Goal: Information Seeking & Learning: Find specific fact

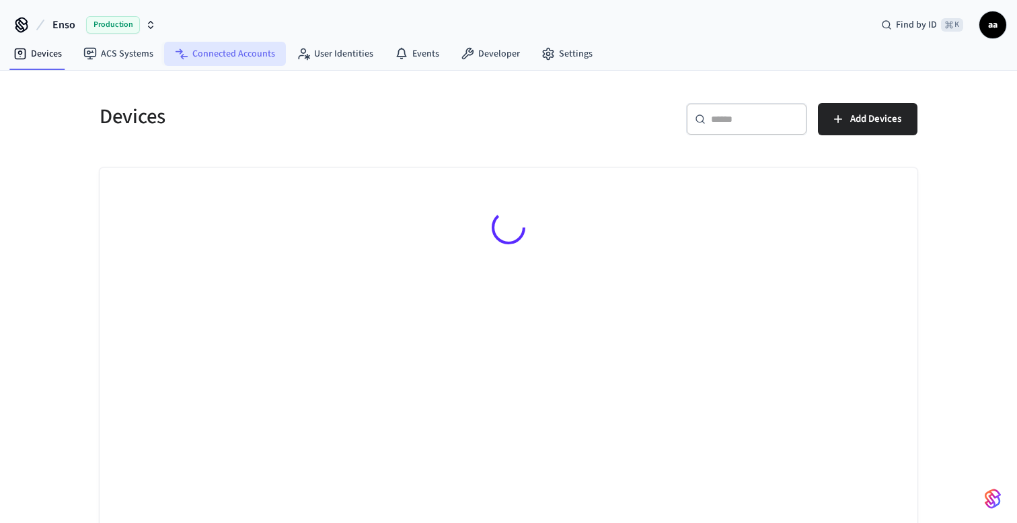
click at [248, 58] on link "Connected Accounts" at bounding box center [225, 54] width 122 height 24
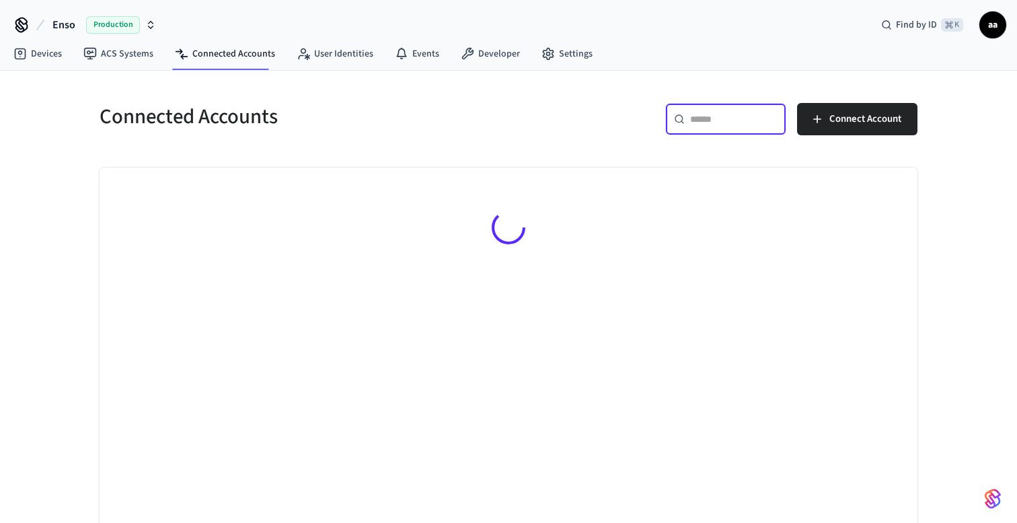
click at [722, 123] on input "text" at bounding box center [733, 118] width 87 height 13
paste input "**********"
type input "**********"
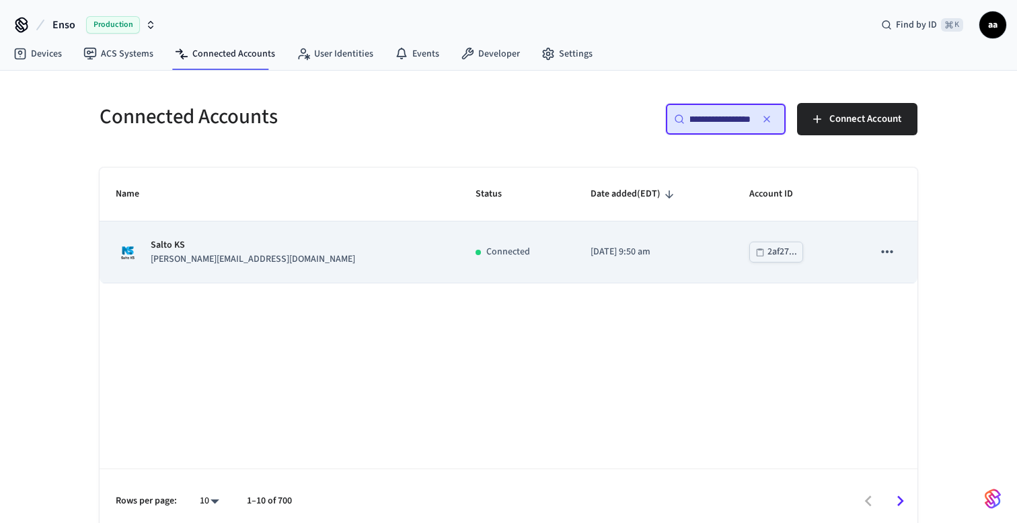
click at [591, 249] on p "[DATE] 9:50 am" at bounding box center [654, 252] width 126 height 14
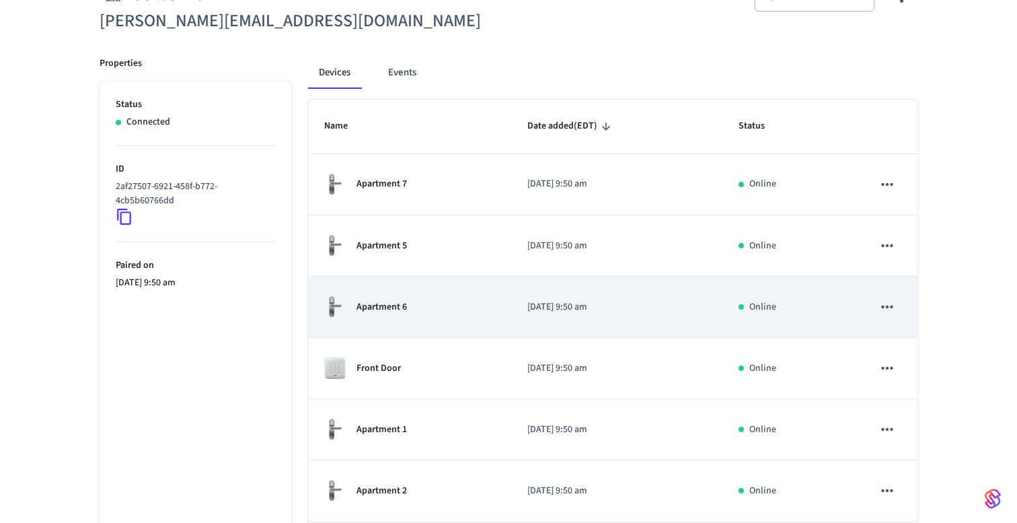
scroll to position [143, 0]
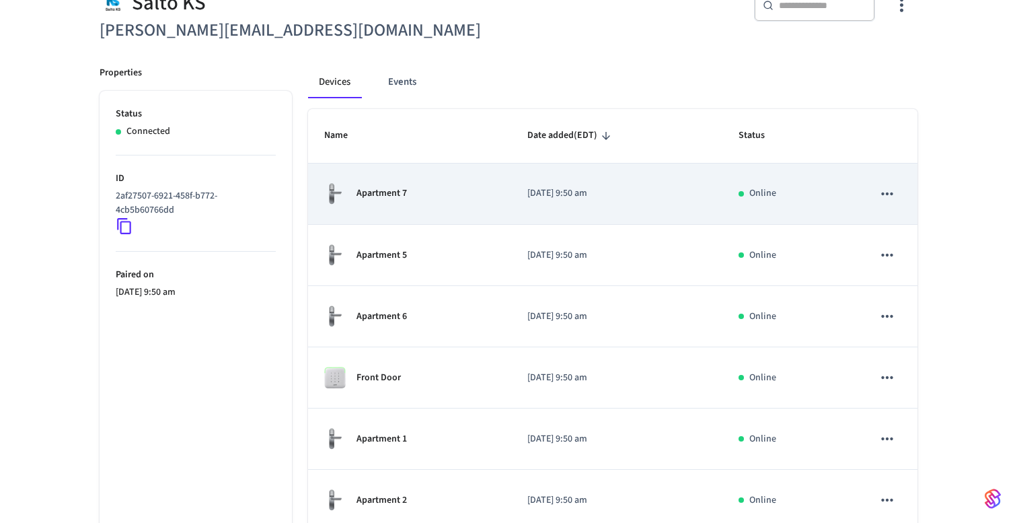
click at [484, 167] on td "Apartment 7" at bounding box center [409, 193] width 203 height 61
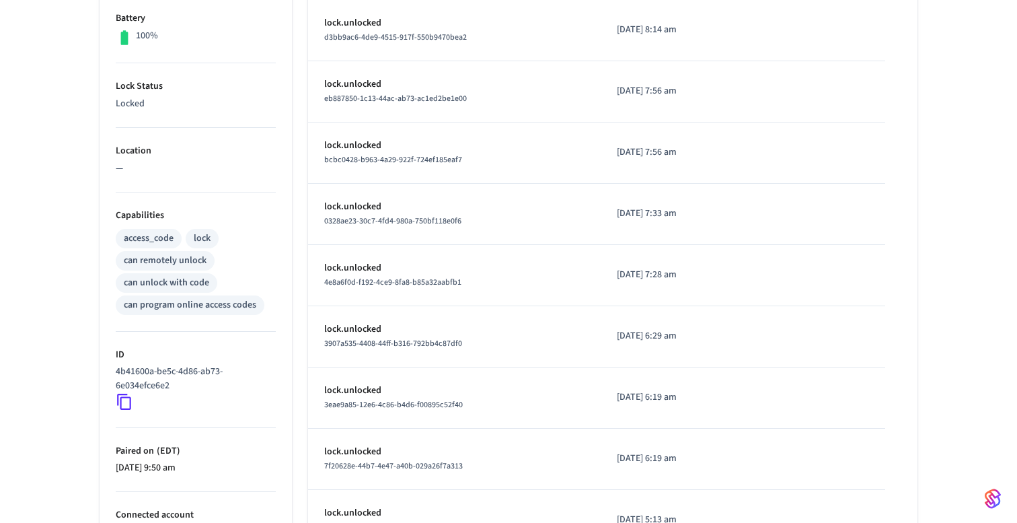
scroll to position [453, 0]
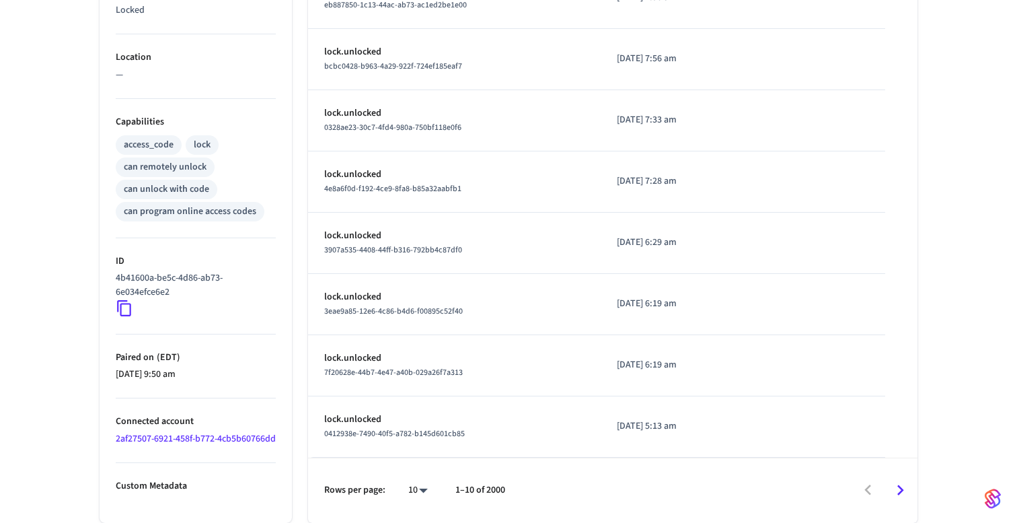
scroll to position [143, 0]
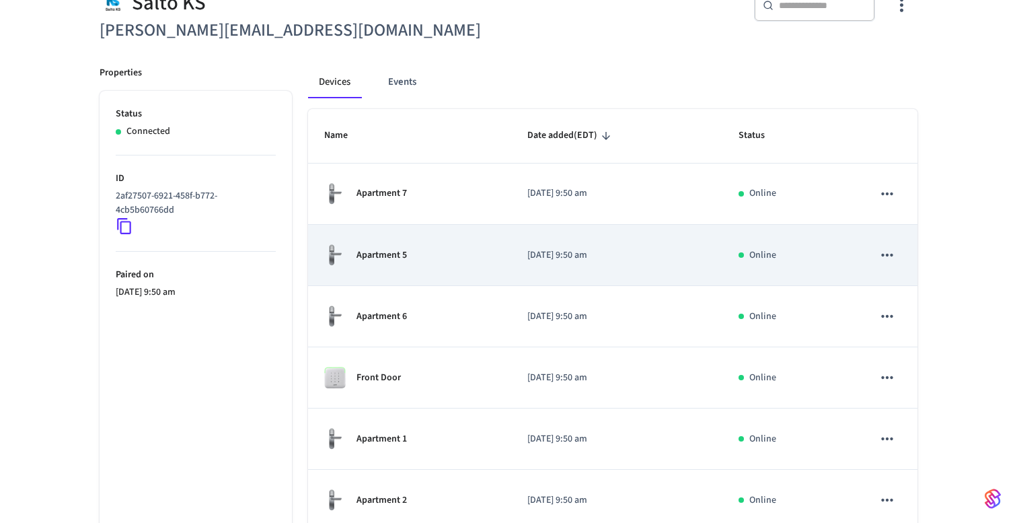
click at [408, 274] on td "Apartment 5" at bounding box center [409, 255] width 203 height 61
click at [373, 263] on div "Apartment 5" at bounding box center [409, 255] width 171 height 23
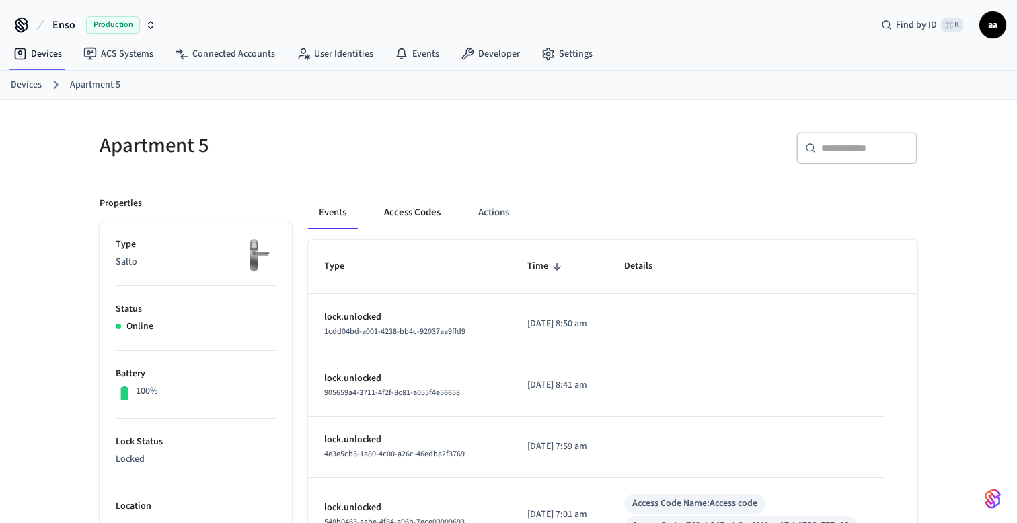
click at [408, 217] on button "Access Codes" at bounding box center [412, 212] width 78 height 32
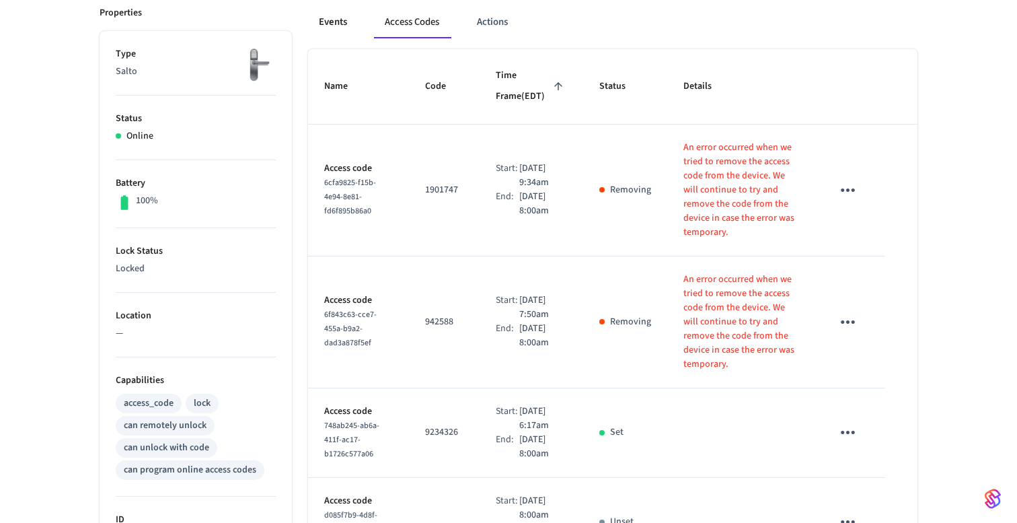
scroll to position [347, 0]
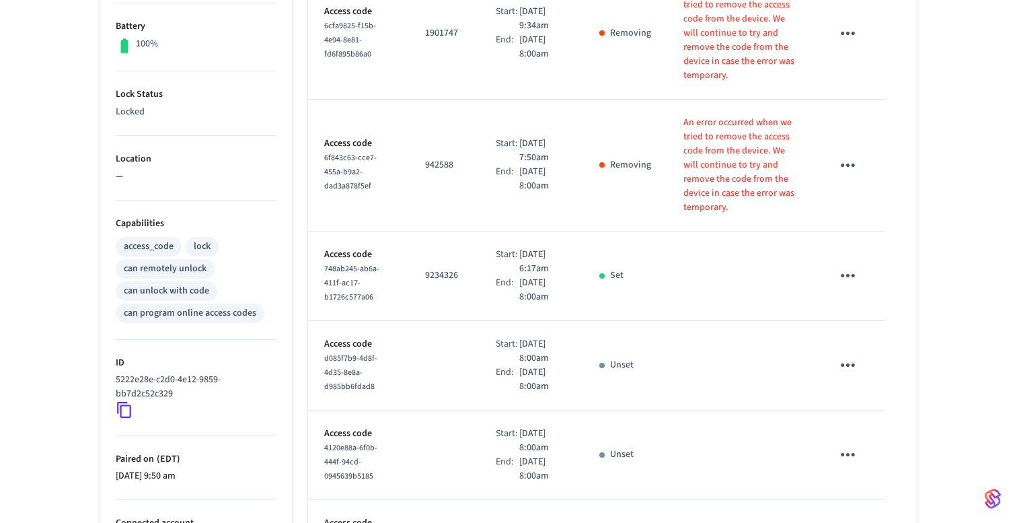
click at [432, 268] on p "9234326" at bounding box center [444, 275] width 38 height 14
copy p "9234326"
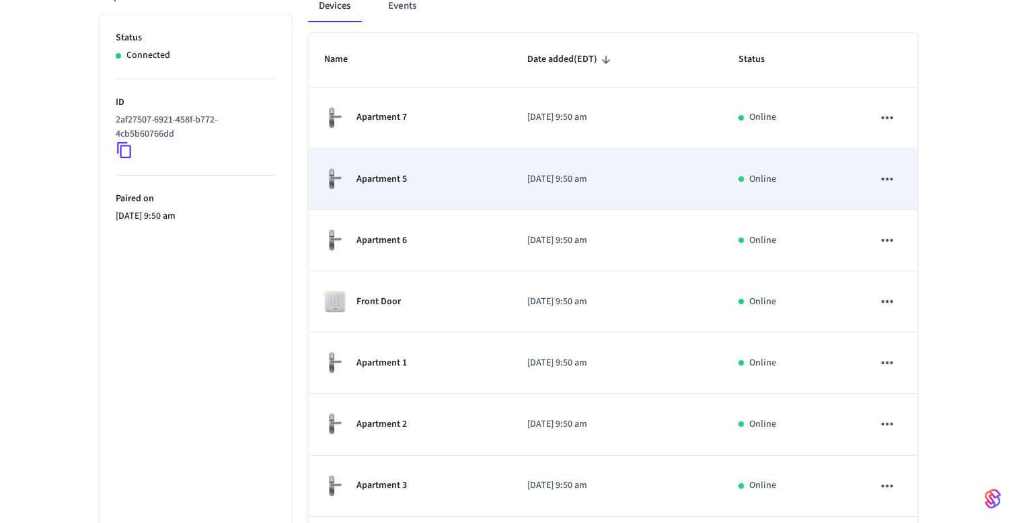
scroll to position [221, 0]
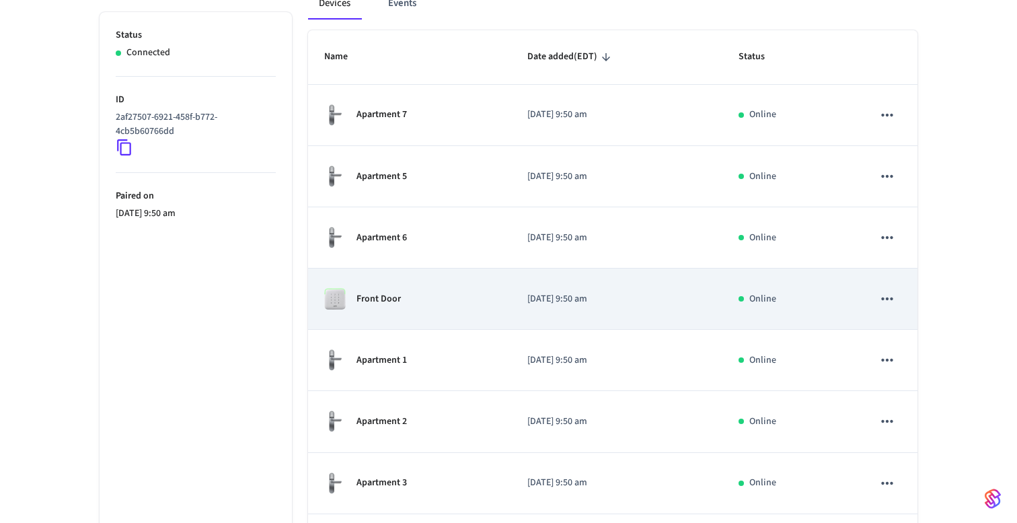
click at [382, 307] on div "Front Door" at bounding box center [409, 299] width 171 height 22
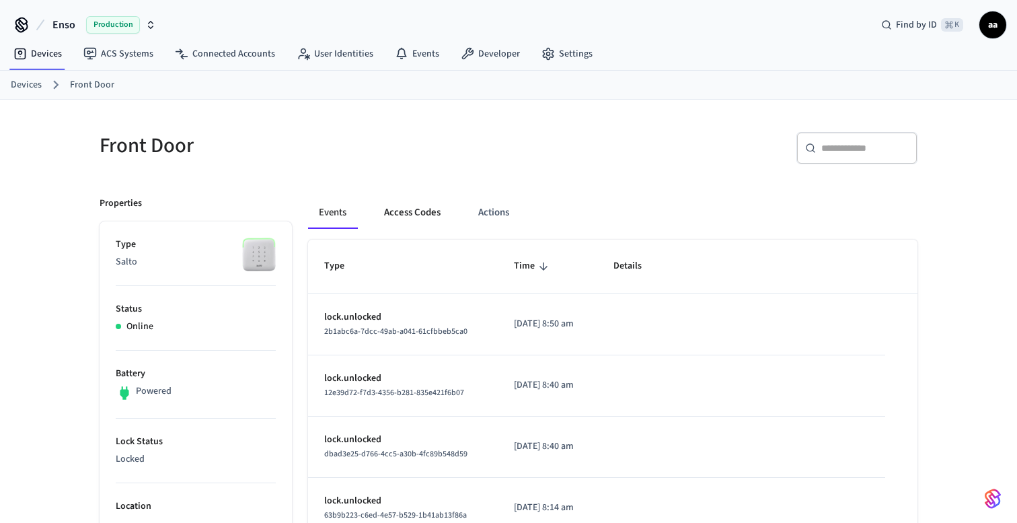
click at [411, 209] on button "Access Codes" at bounding box center [412, 212] width 78 height 32
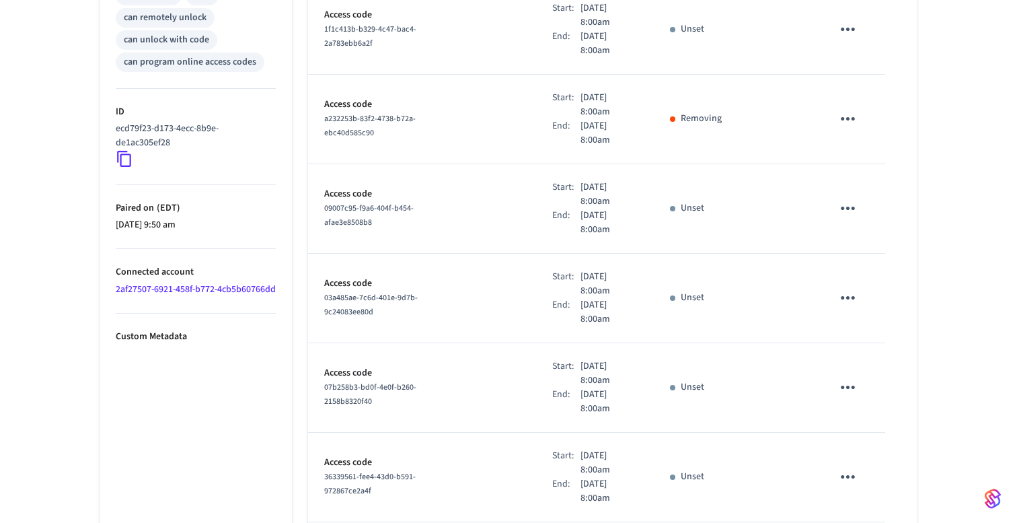
scroll to position [599, 0]
click at [122, 159] on icon at bounding box center [124, 157] width 17 height 17
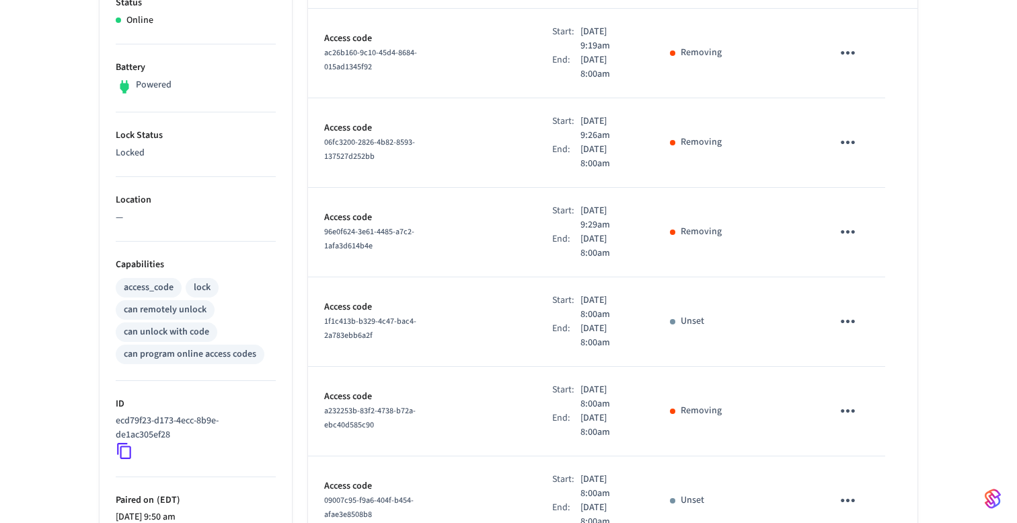
scroll to position [308, 0]
click at [128, 450] on icon at bounding box center [124, 448] width 17 height 17
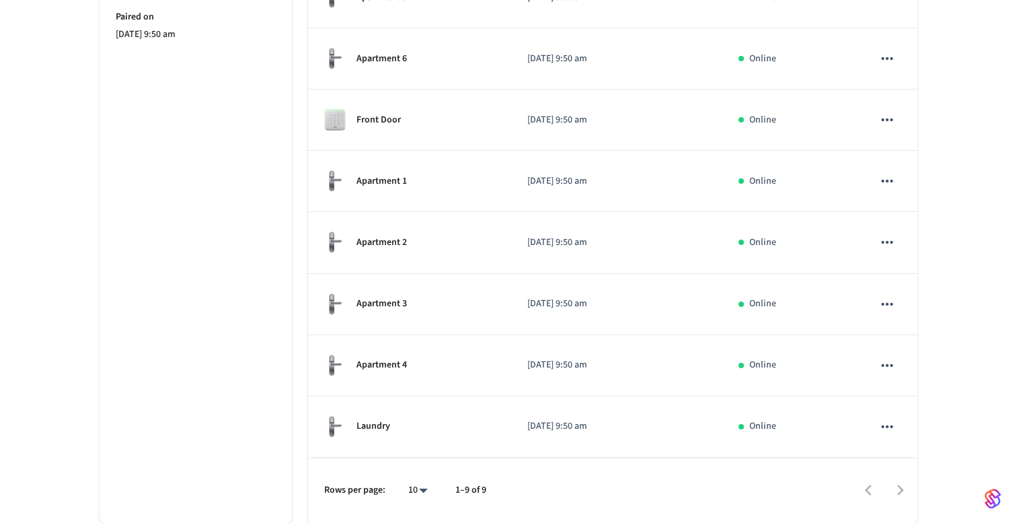
scroll to position [400, 0]
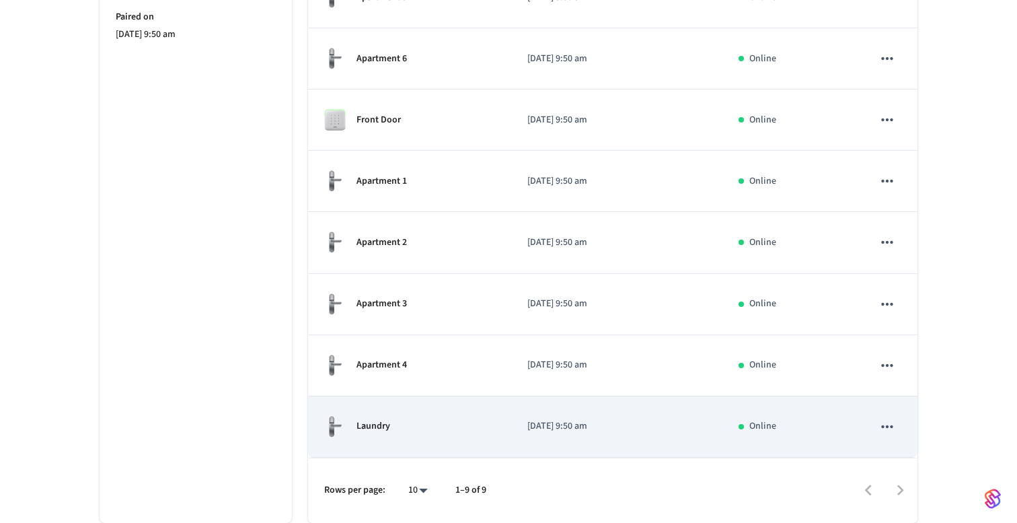
click at [360, 424] on p "Laundry" at bounding box center [374, 426] width 34 height 14
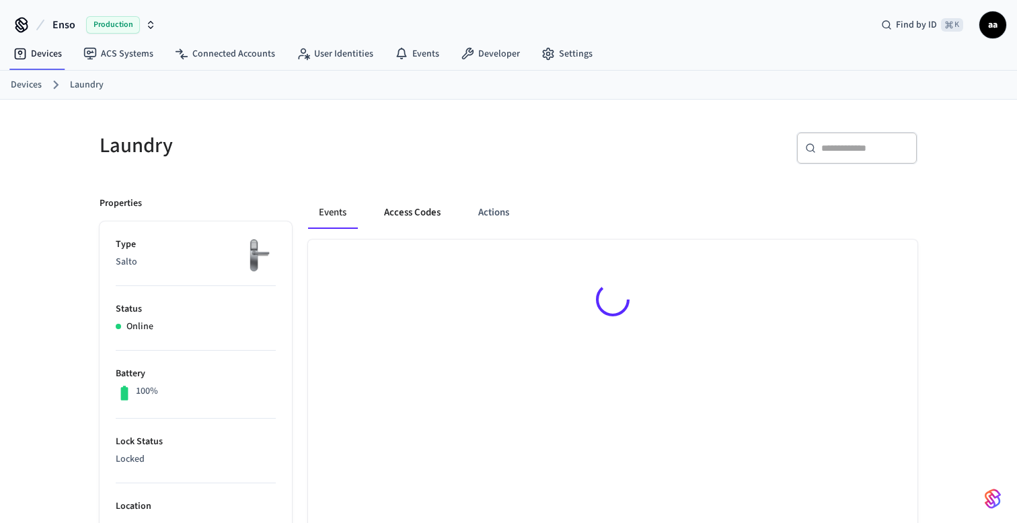
click at [408, 221] on button "Access Codes" at bounding box center [412, 212] width 78 height 32
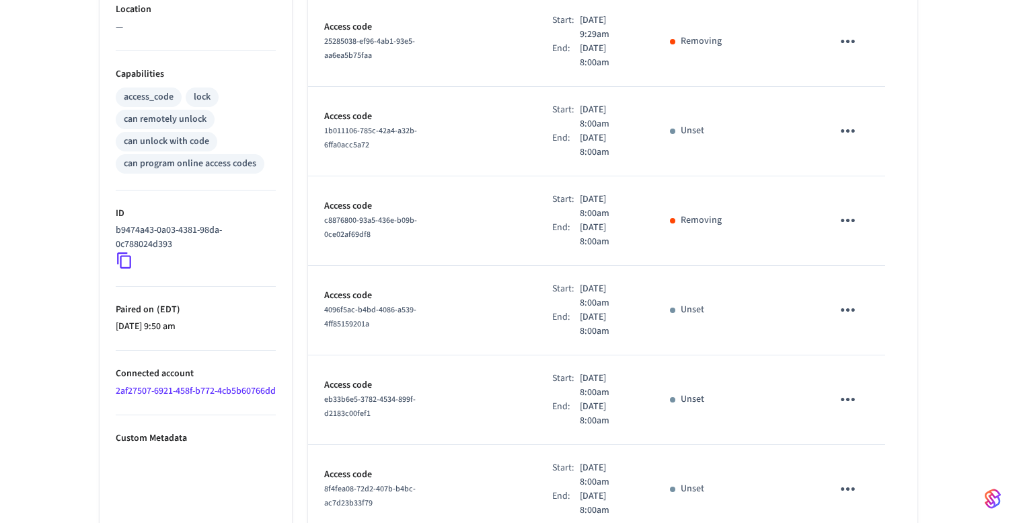
scroll to position [557, 0]
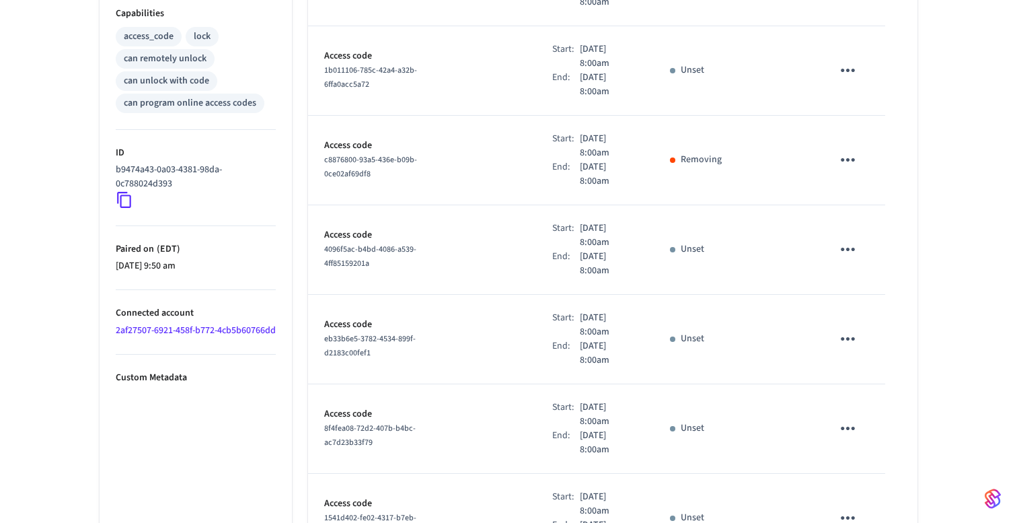
click at [128, 203] on icon at bounding box center [124, 199] width 17 height 17
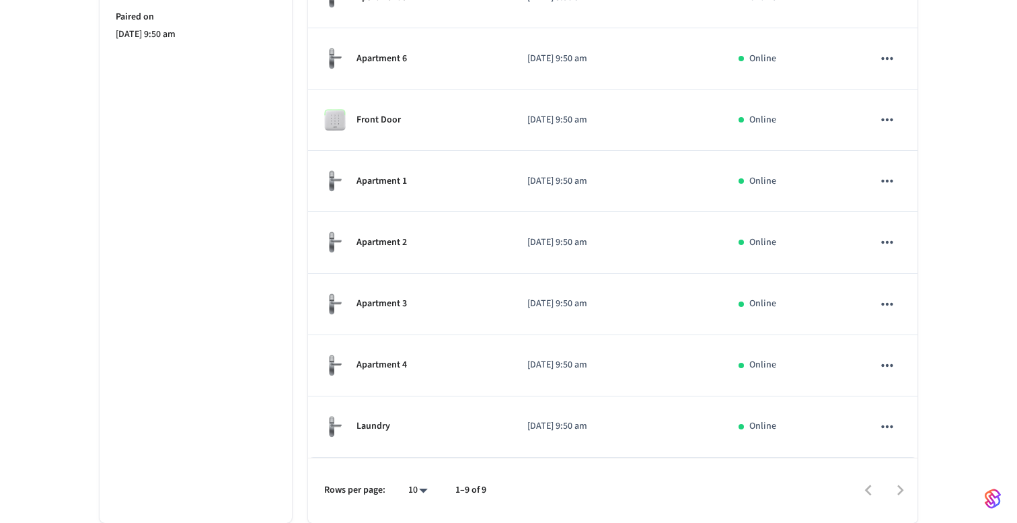
scroll to position [400, 0]
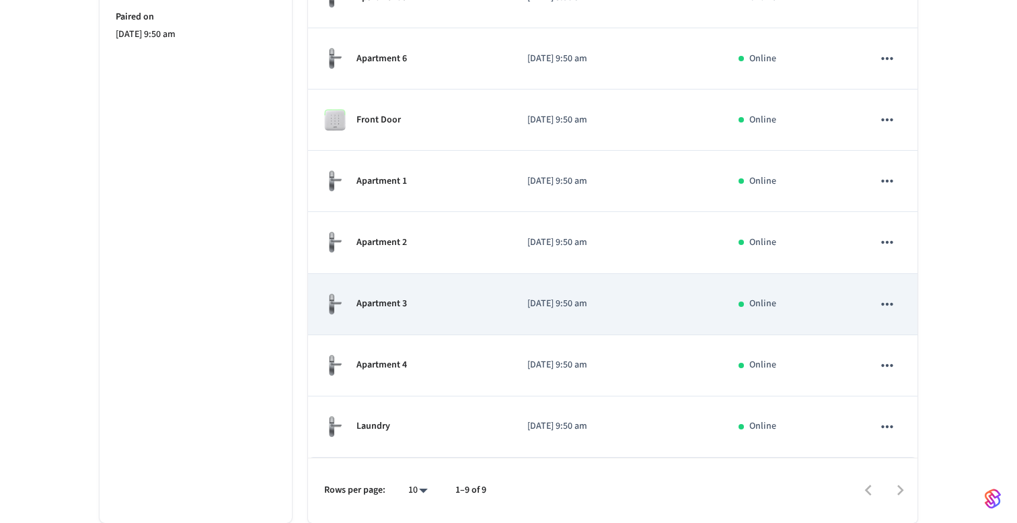
click at [350, 290] on td "Apartment 3" at bounding box center [409, 304] width 203 height 61
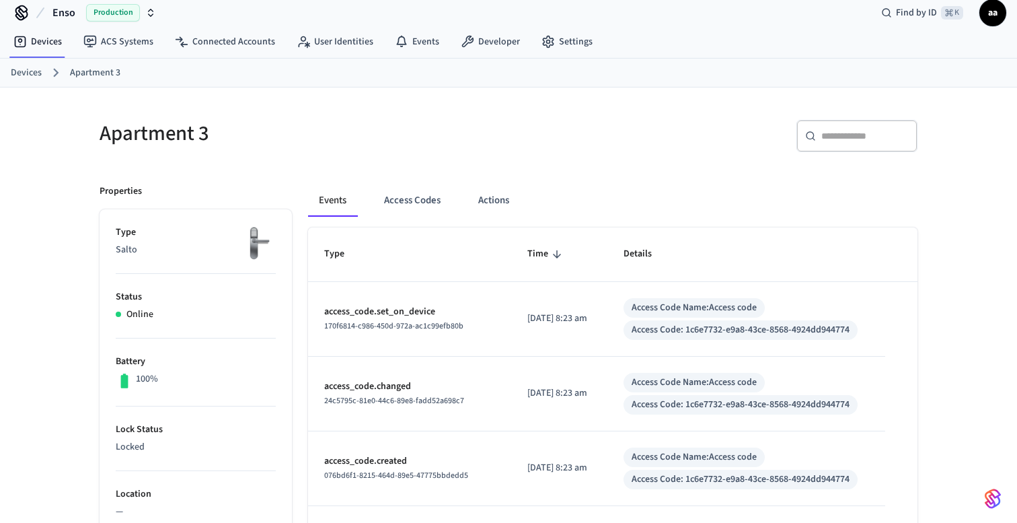
scroll to position [15, 0]
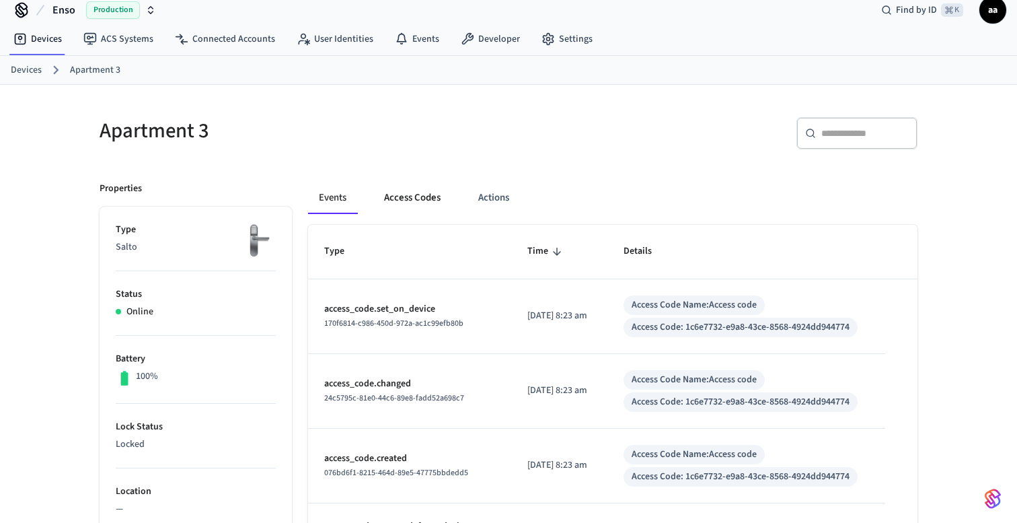
click at [432, 198] on button "Access Codes" at bounding box center [412, 198] width 78 height 32
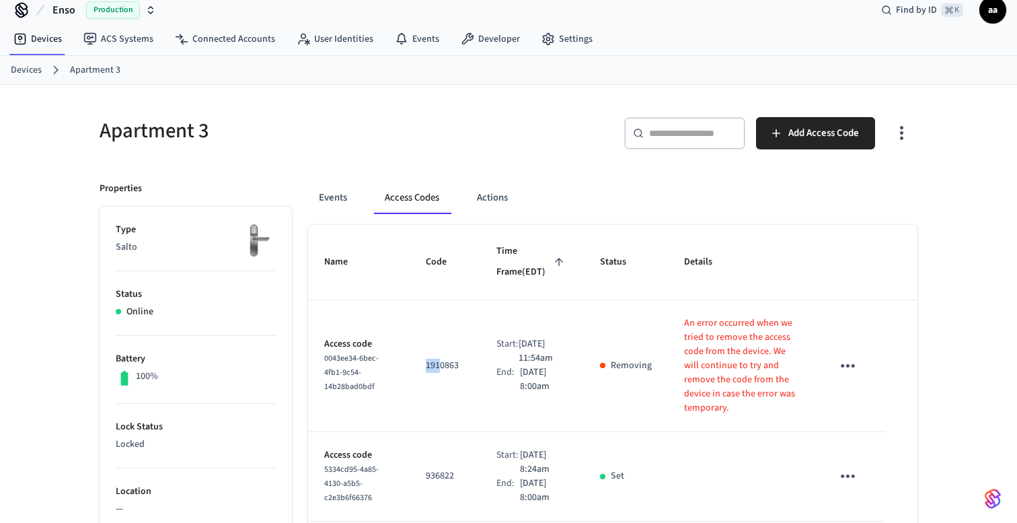
drag, startPoint x: 439, startPoint y: 368, endPoint x: 426, endPoint y: 367, distance: 13.5
click at [426, 367] on p "1910863" at bounding box center [445, 366] width 38 height 14
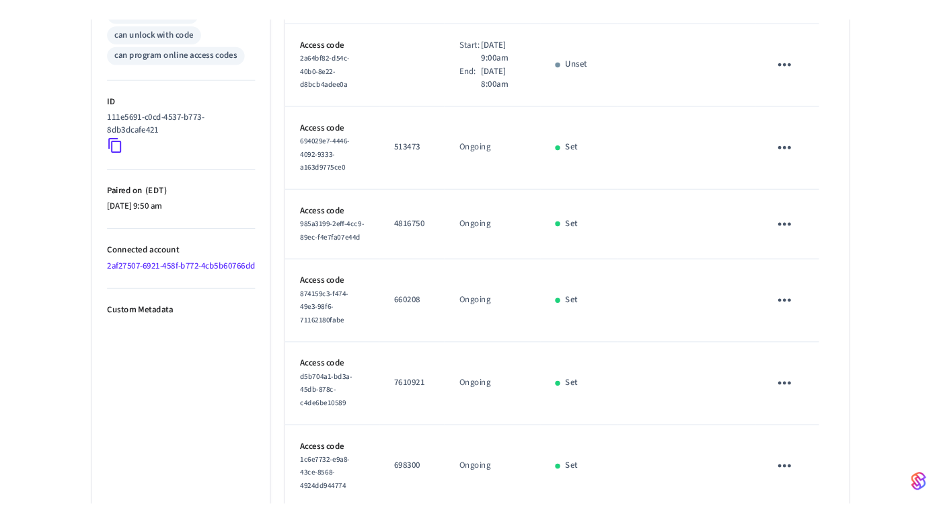
scroll to position [617, 0]
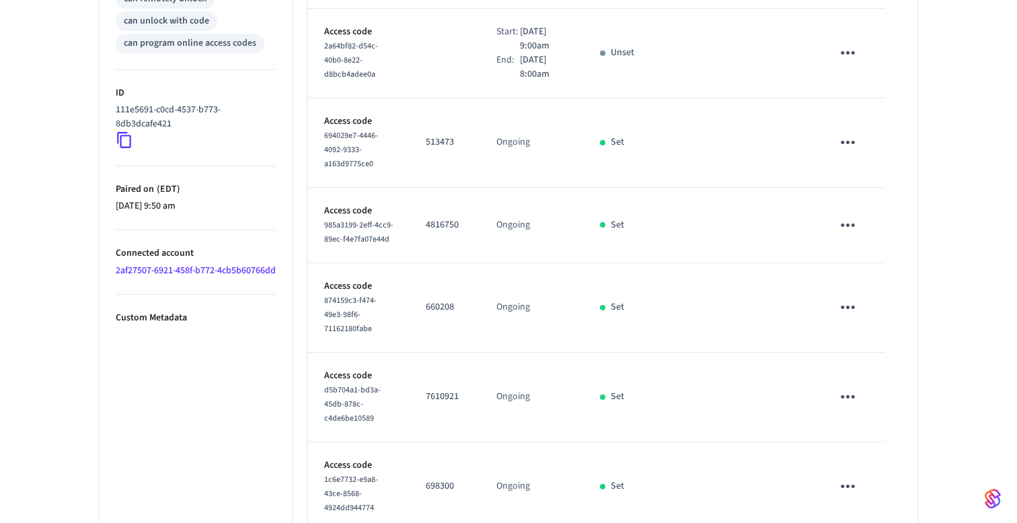
click at [126, 139] on icon at bounding box center [124, 139] width 17 height 17
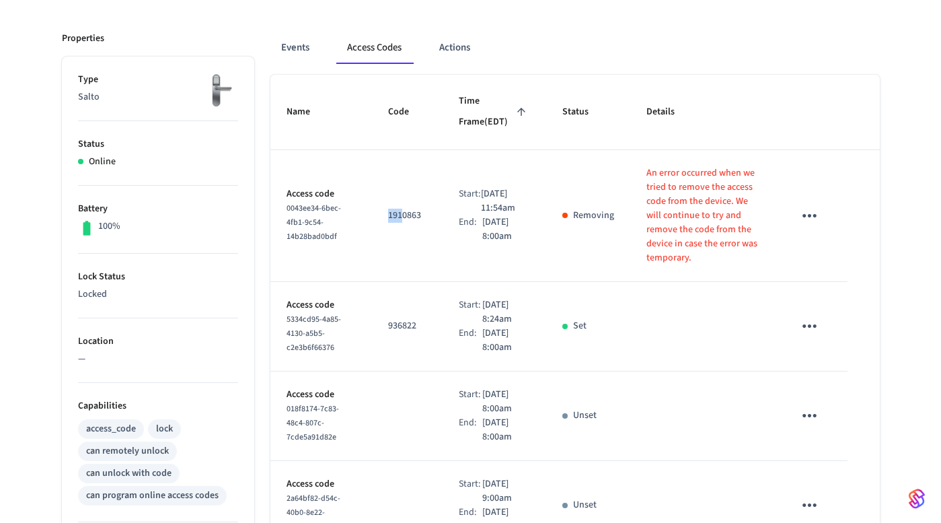
scroll to position [0, 0]
